Goal: Task Accomplishment & Management: Use online tool/utility

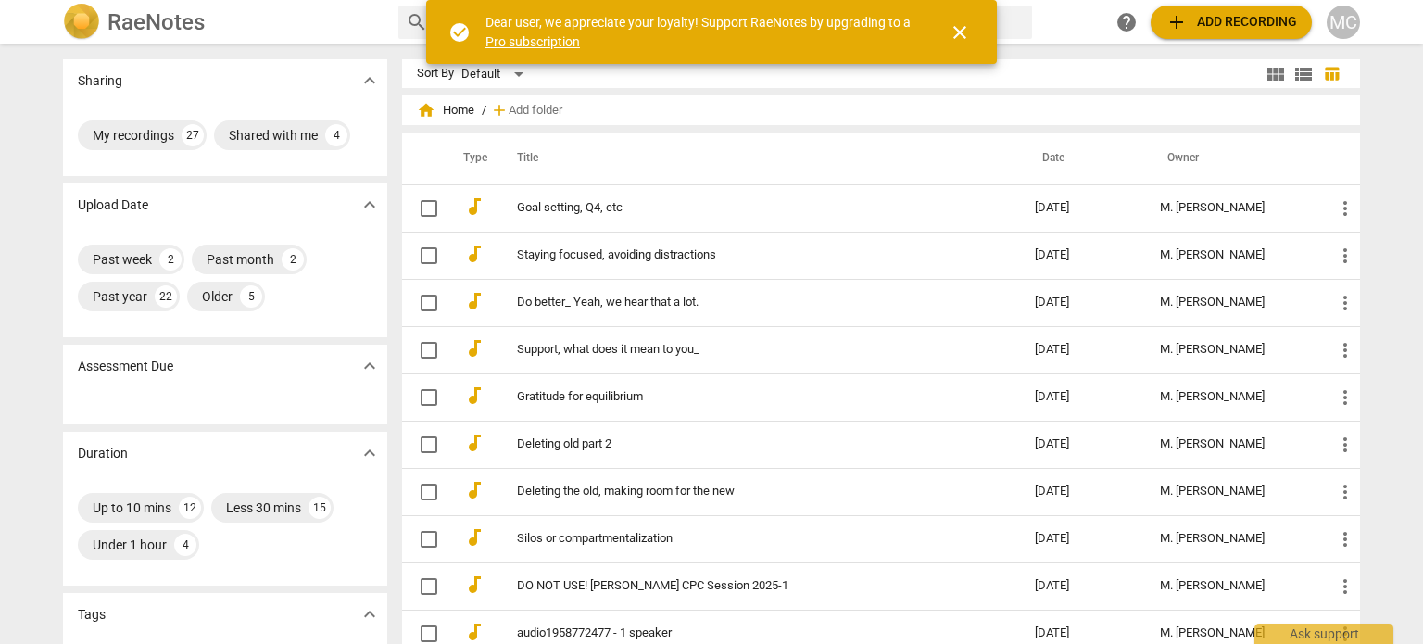
click at [1221, 18] on span "add Add recording" at bounding box center [1232, 22] width 132 height 22
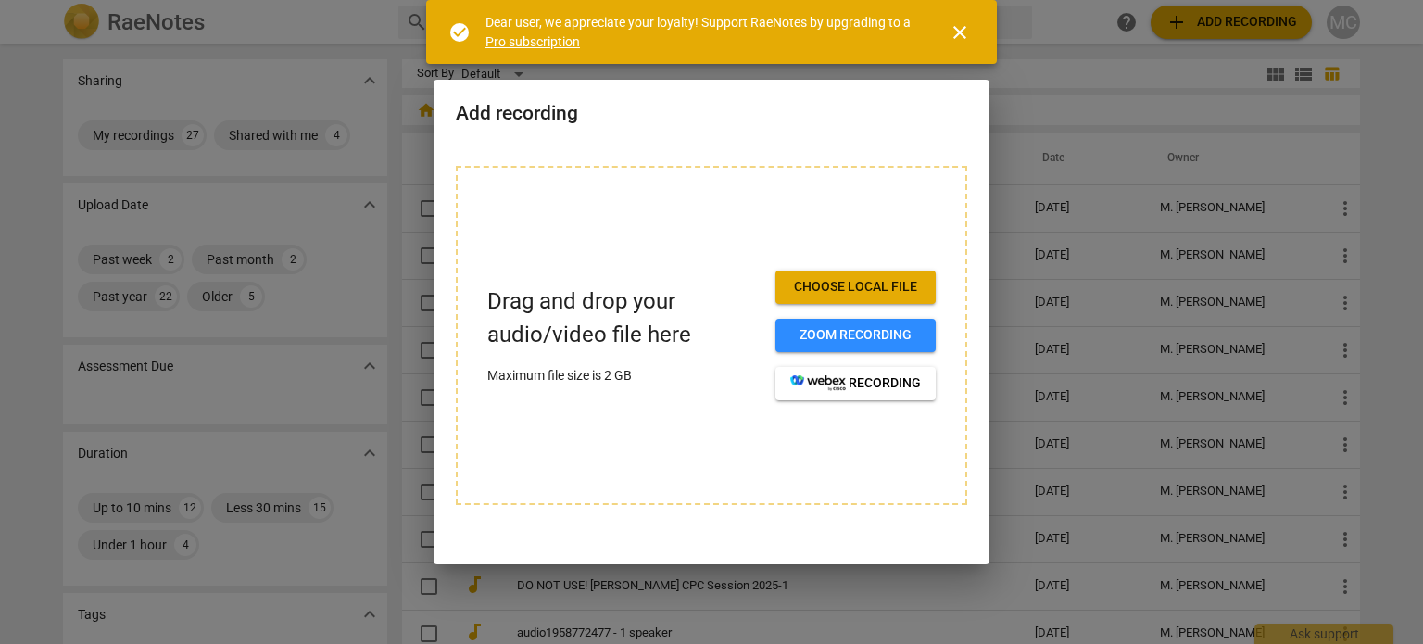
click at [849, 283] on span "Choose local file" at bounding box center [856, 287] width 131 height 19
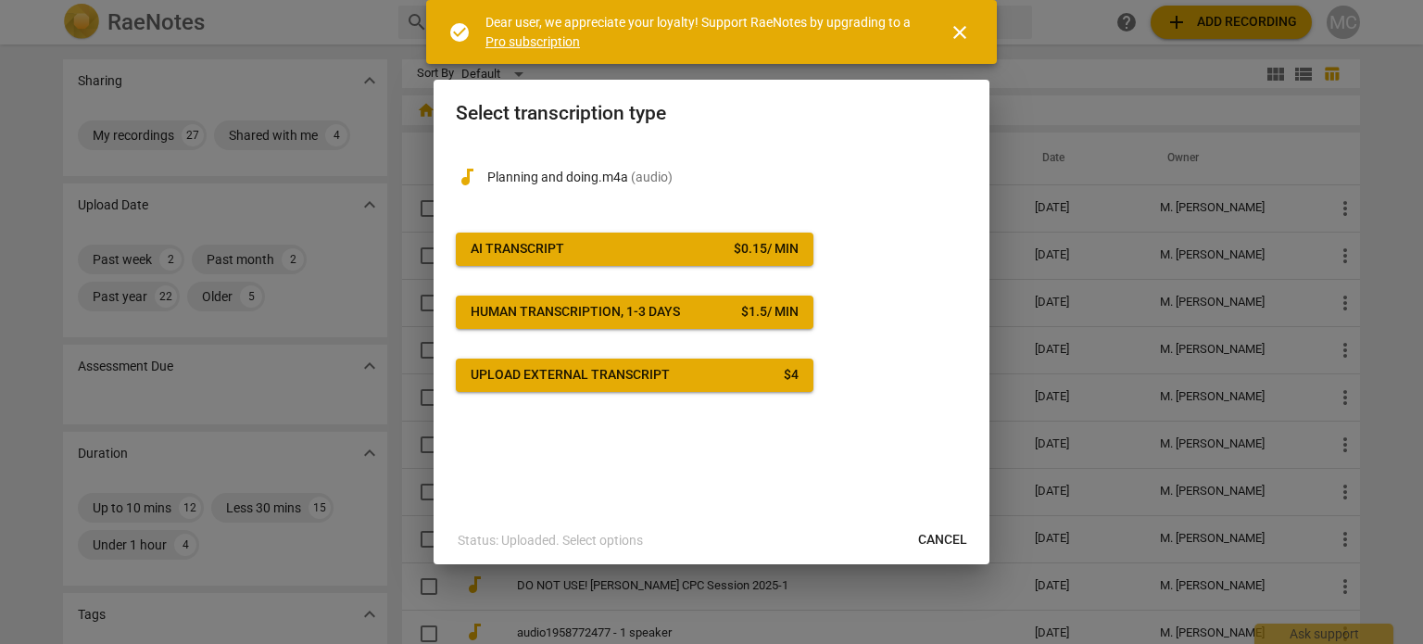
click at [634, 259] on button "AI Transcript $ 0.15 / min" at bounding box center [635, 249] width 358 height 33
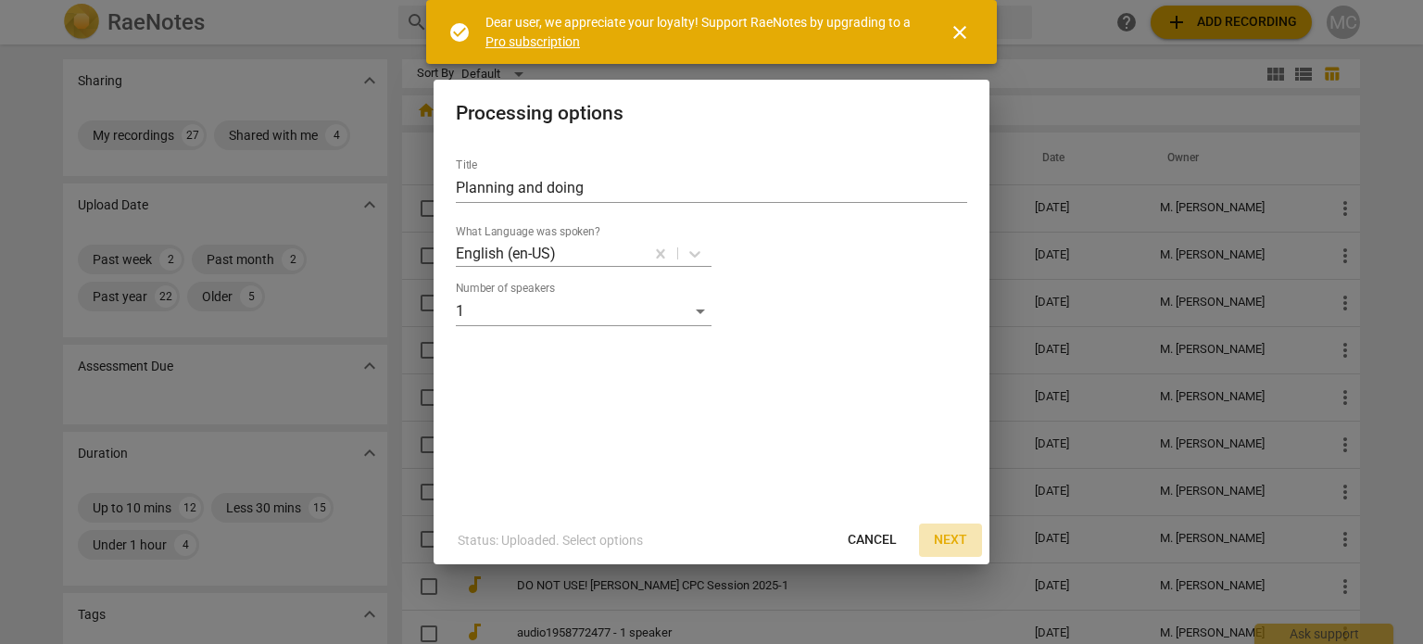
click at [949, 539] on span "Next" at bounding box center [950, 540] width 33 height 19
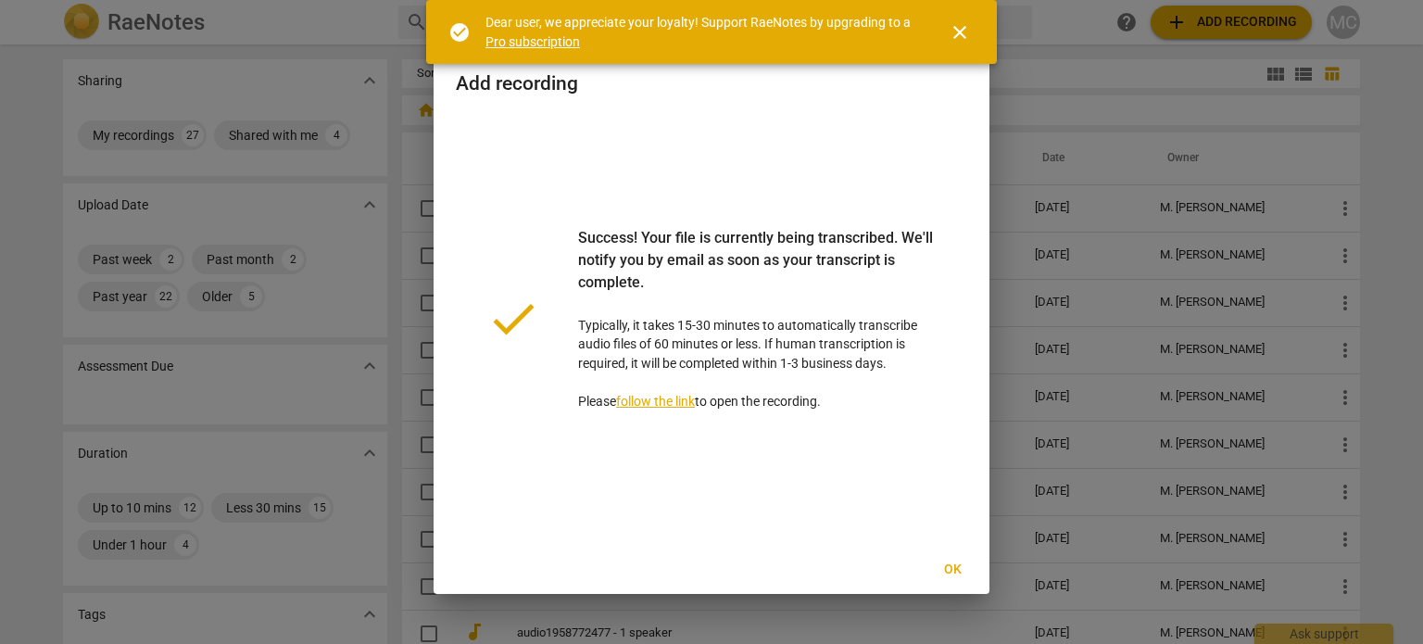
click at [953, 564] on span "Ok" at bounding box center [953, 570] width 30 height 19
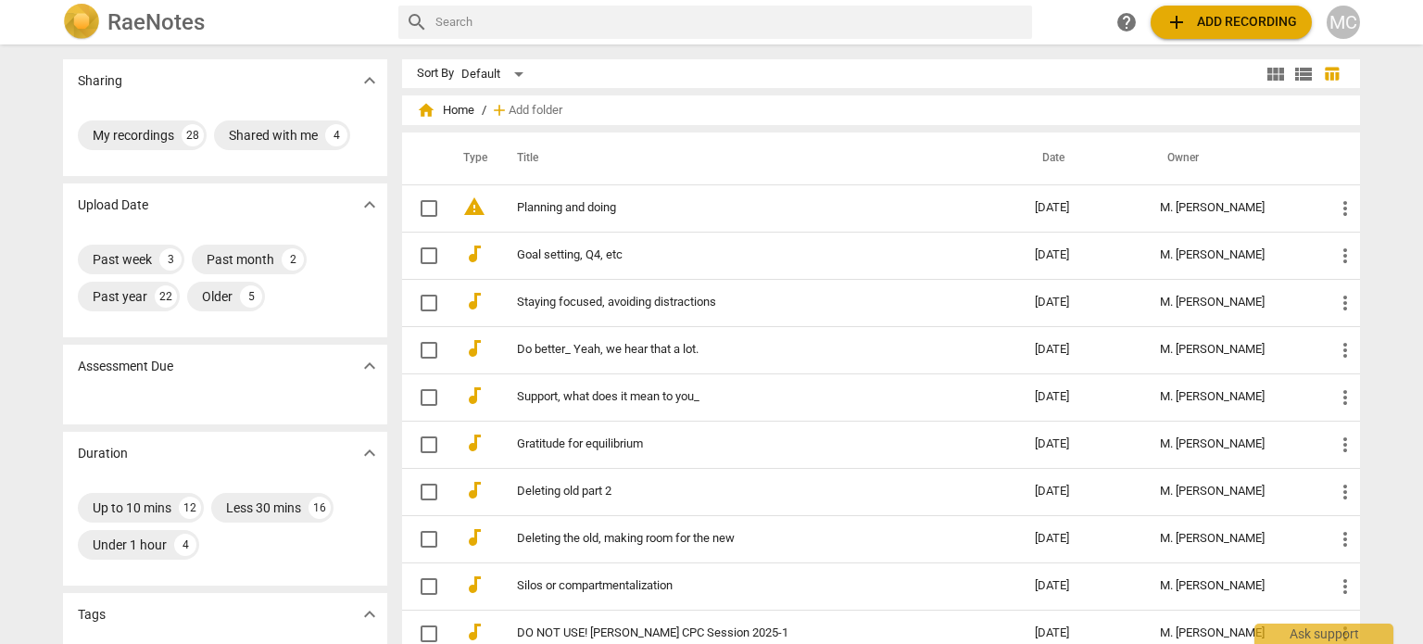
click at [1041, 312] on td "[DATE]" at bounding box center [1082, 302] width 125 height 47
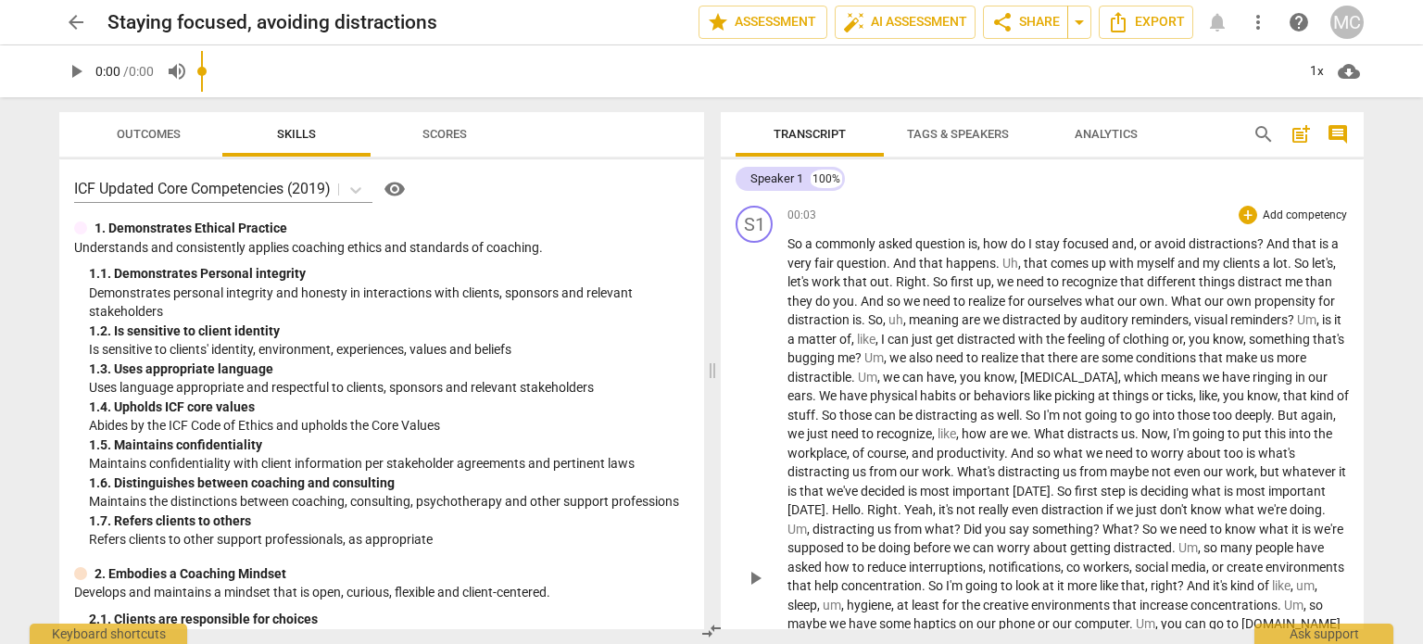
click at [1031, 301] on span "ourselves" at bounding box center [1056, 301] width 57 height 15
